Goal: Information Seeking & Learning: Learn about a topic

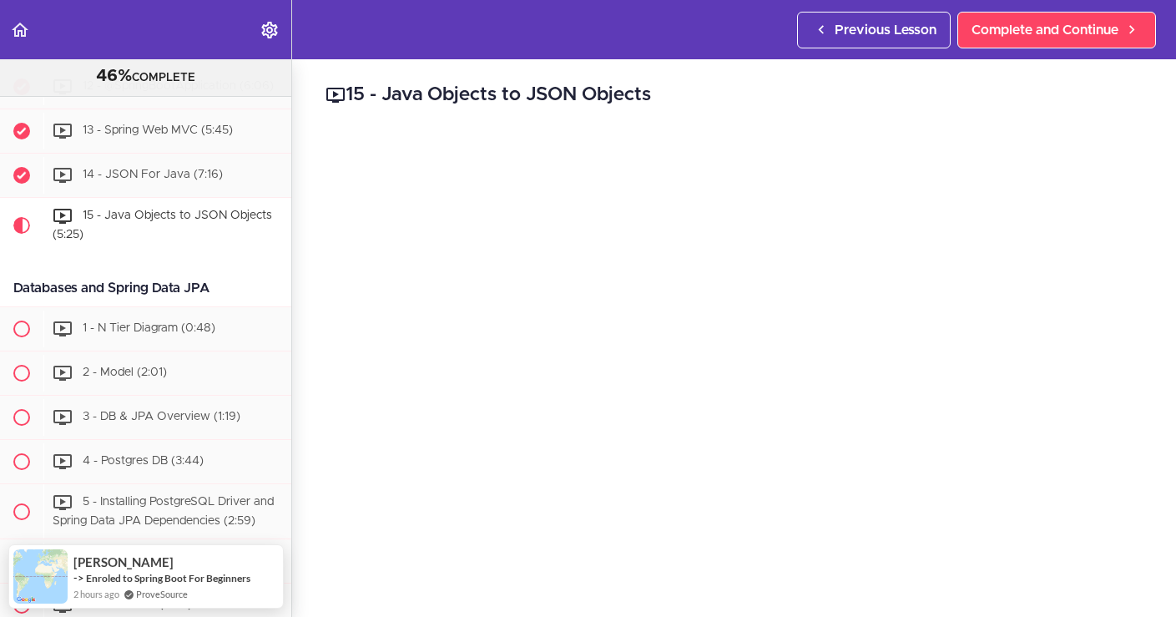
scroll to position [852, 0]
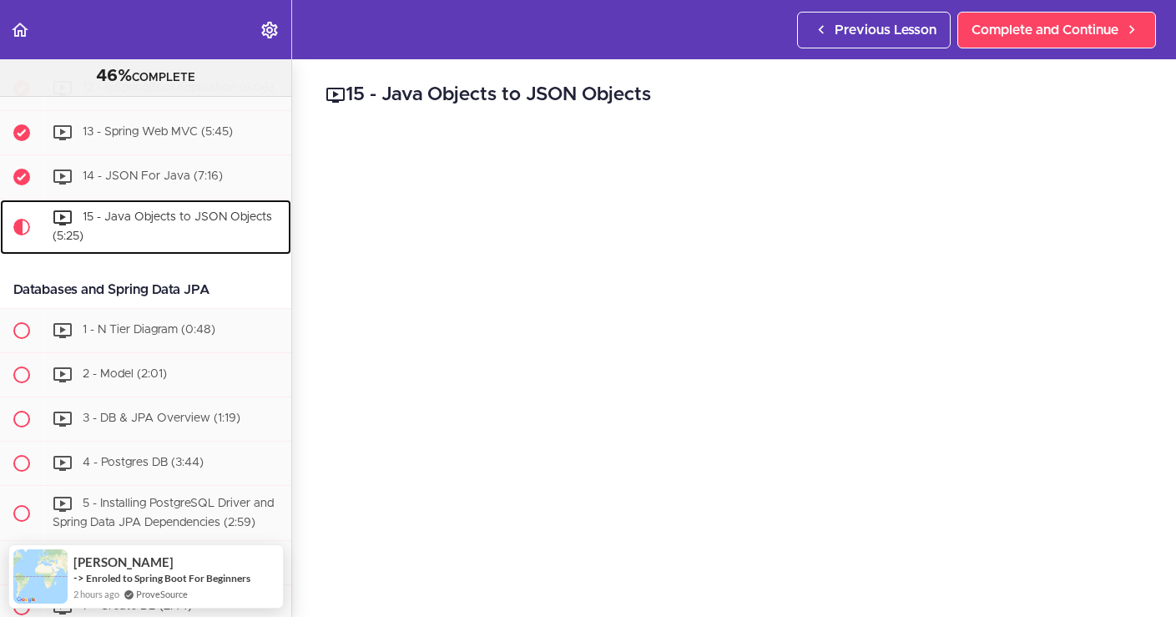
click at [66, 242] on span "15 - Java Objects to JSON Objects (5:25)" at bounding box center [162, 226] width 219 height 31
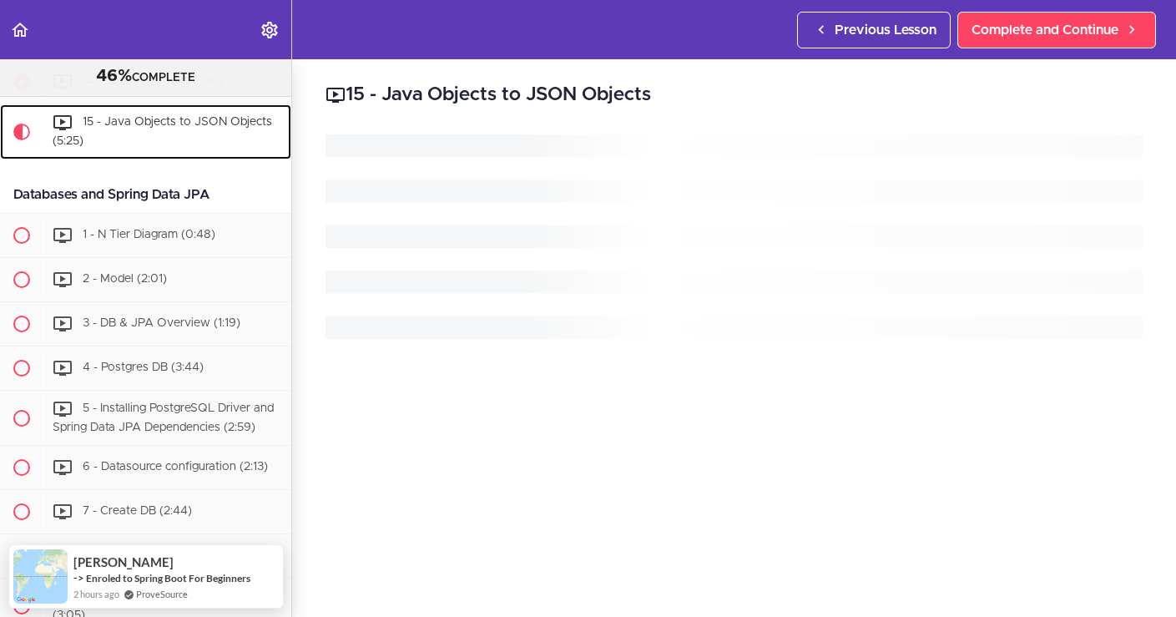
scroll to position [951, 0]
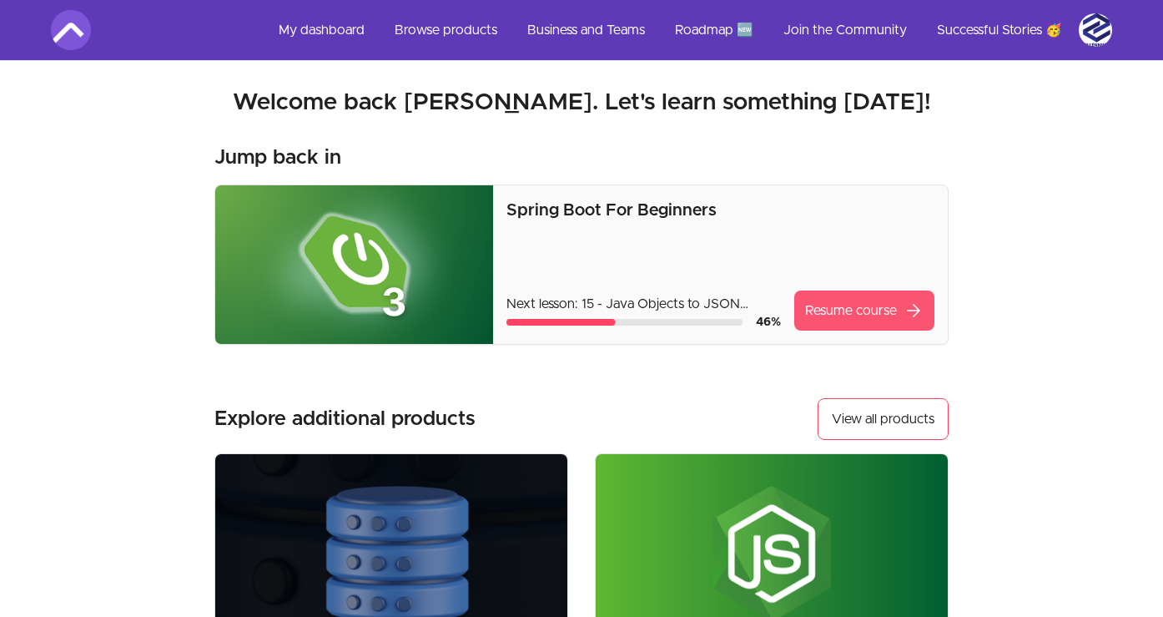
click at [837, 305] on link "Resume course arrow_forward" at bounding box center [864, 310] width 140 height 40
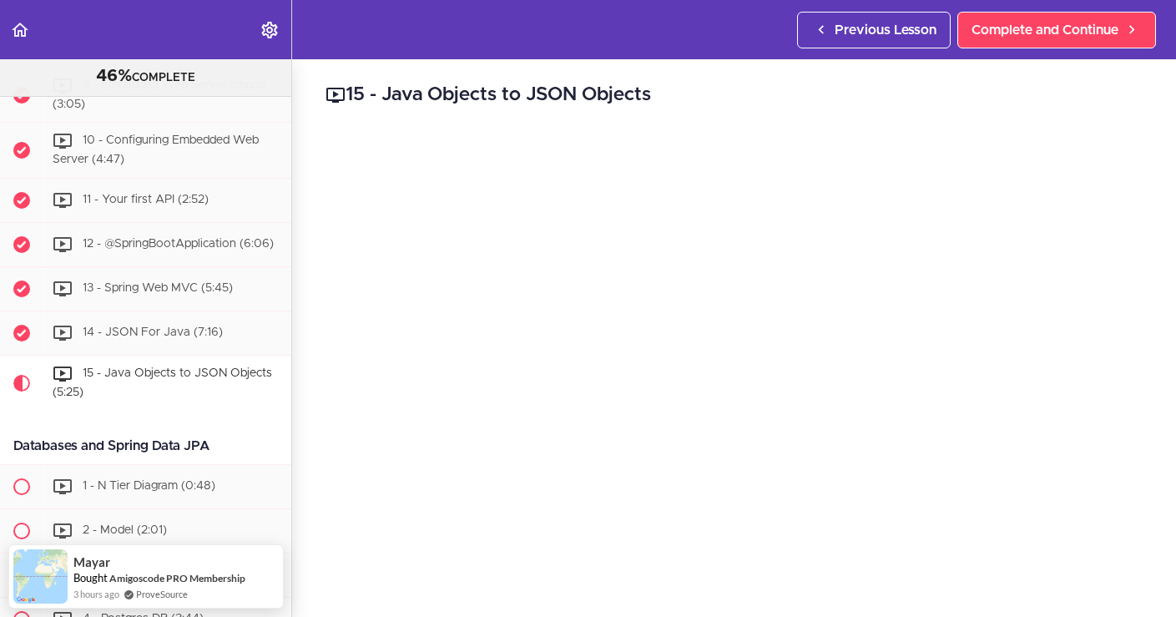
scroll to position [707, 0]
